Goal: Task Accomplishment & Management: Manage account settings

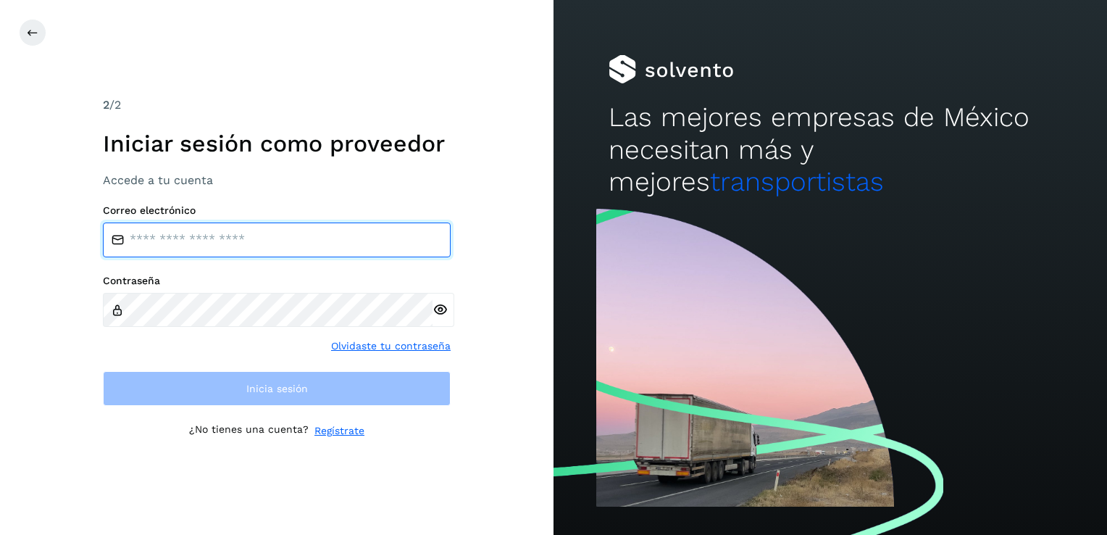
type input "**********"
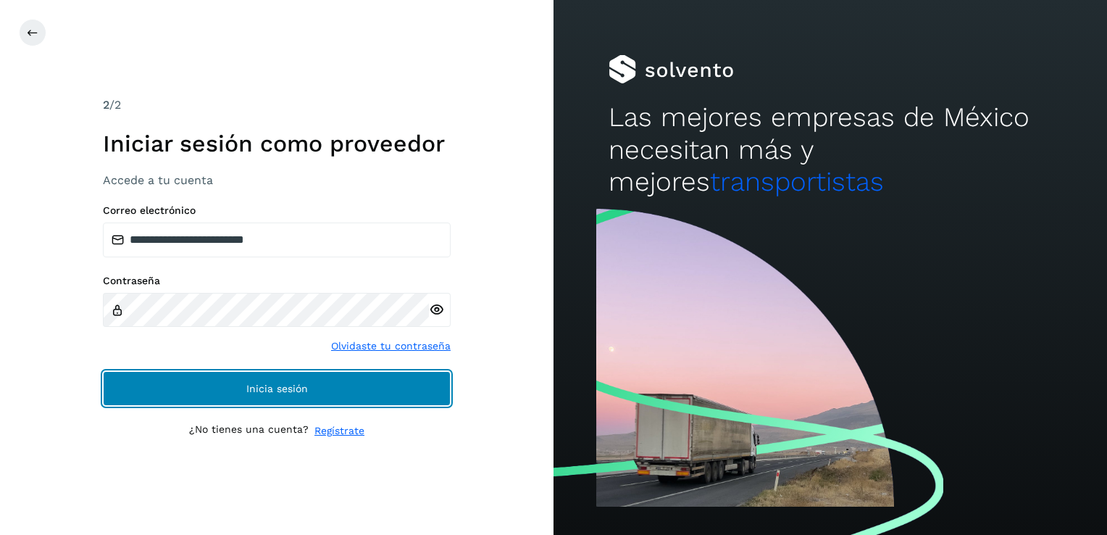
click at [412, 393] on button "Inicia sesión" at bounding box center [277, 388] width 348 height 35
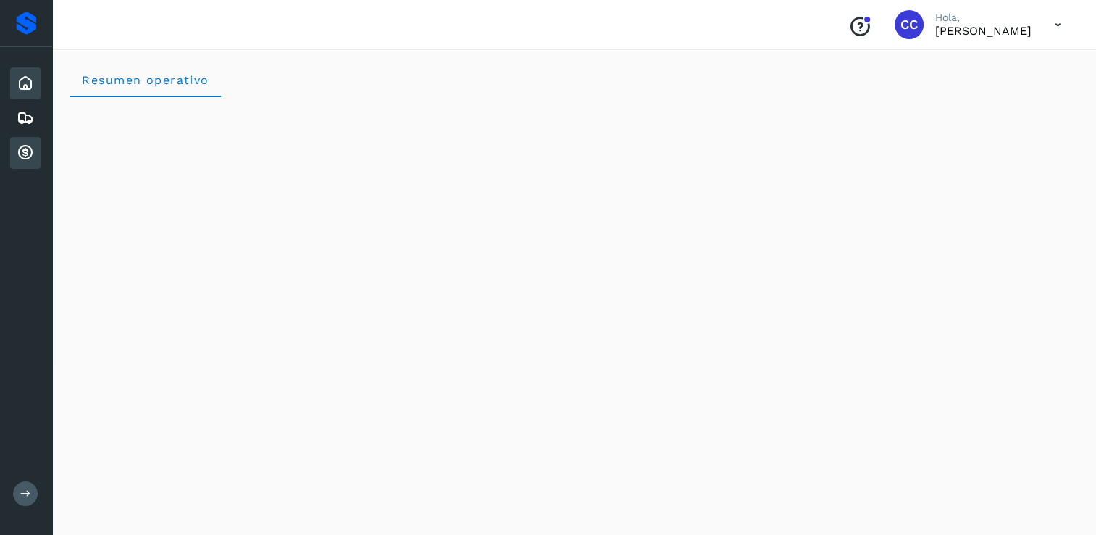
click at [24, 151] on icon at bounding box center [25, 152] width 17 height 17
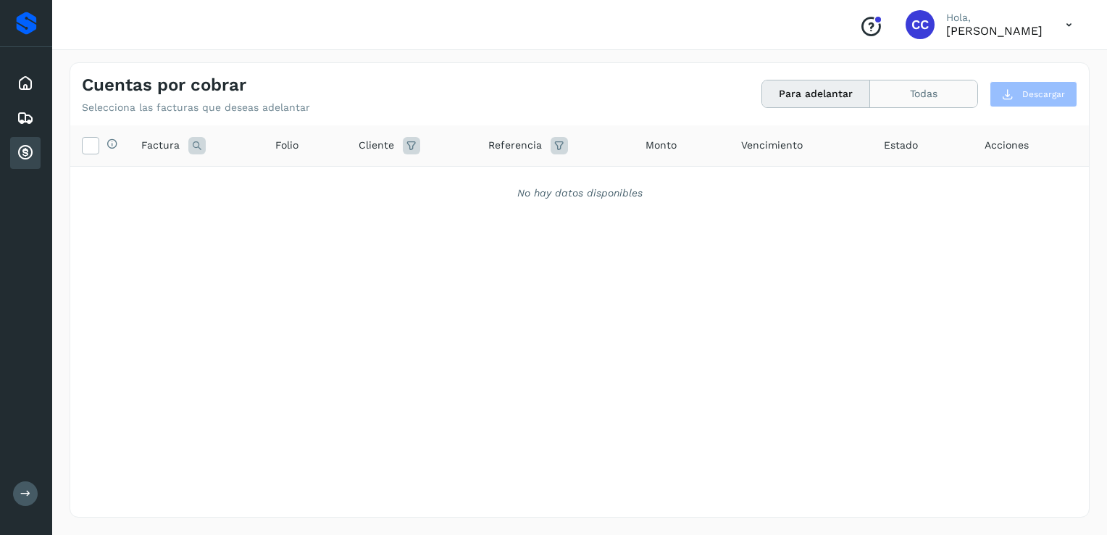
click at [936, 94] on button "Todas" at bounding box center [923, 93] width 107 height 27
